Goal: Task Accomplishment & Management: Manage account settings

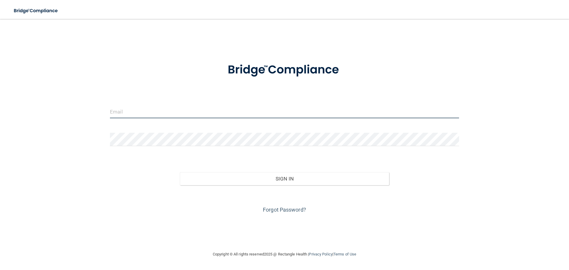
click at [172, 111] on input "email" at bounding box center [284, 111] width 349 height 13
type input "[PERSON_NAME][EMAIL_ADDRESS][DOMAIN_NAME]"
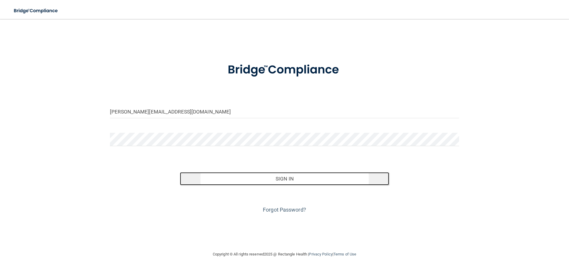
click at [246, 176] on button "Sign In" at bounding box center [285, 178] width 210 height 13
